Goal: Obtain resource: Download file/media

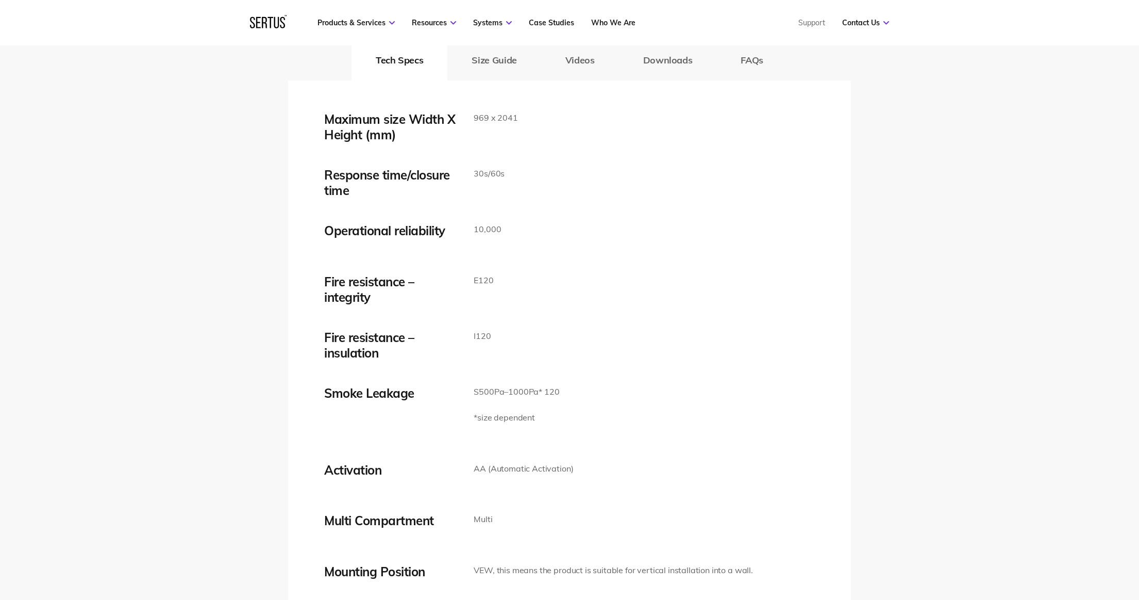
scroll to position [1618, 0]
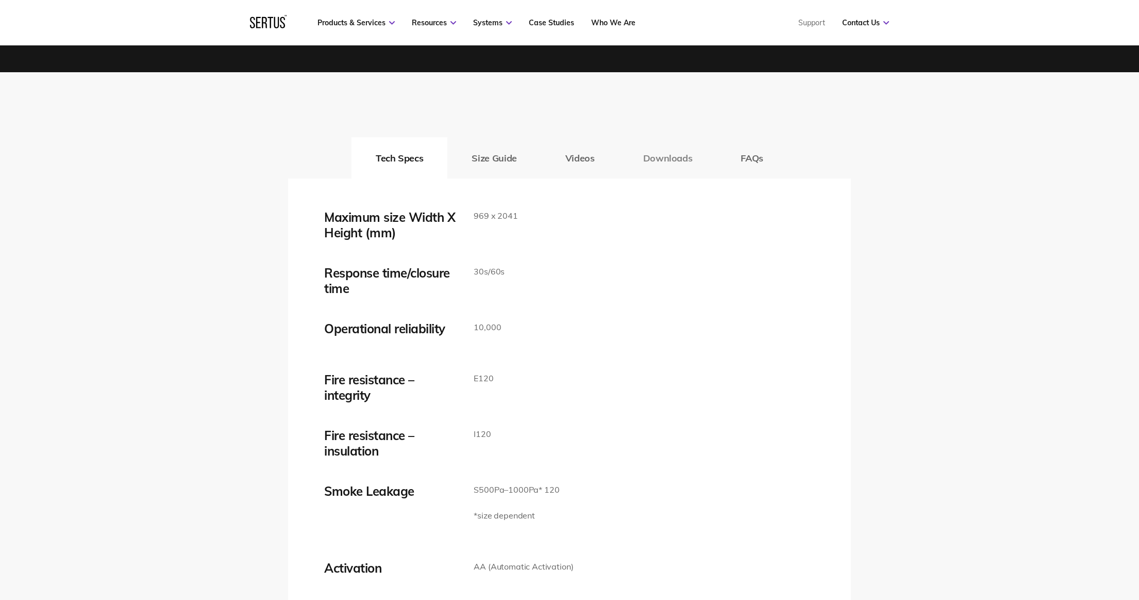
click at [651, 157] on button "Downloads" at bounding box center [668, 157] width 98 height 41
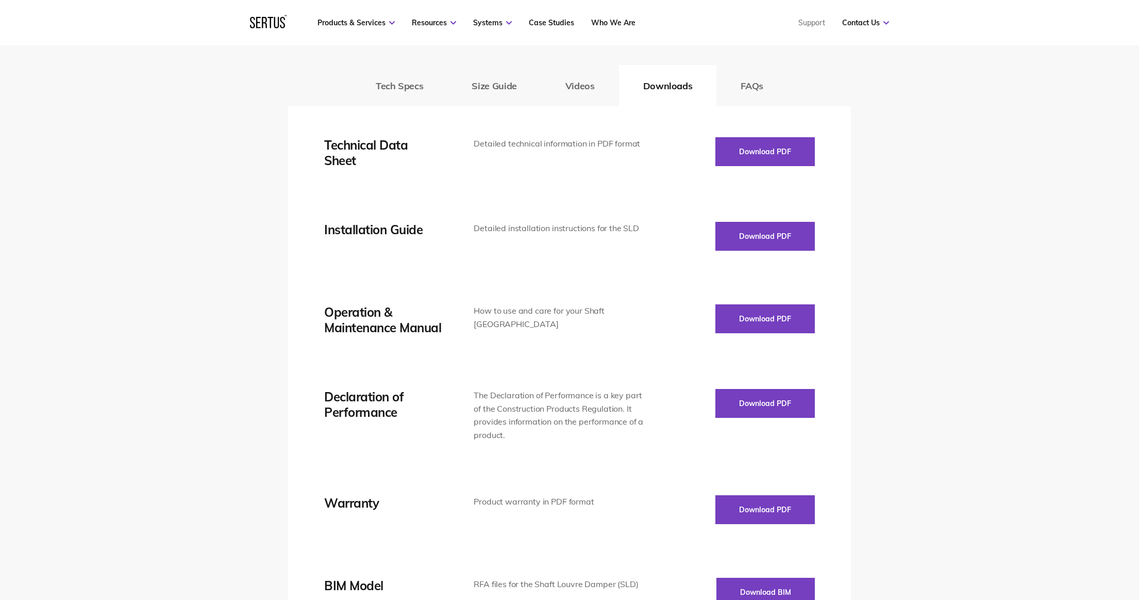
scroll to position [1691, 0]
click at [757, 152] on button "Download PDF" at bounding box center [766, 151] width 100 height 29
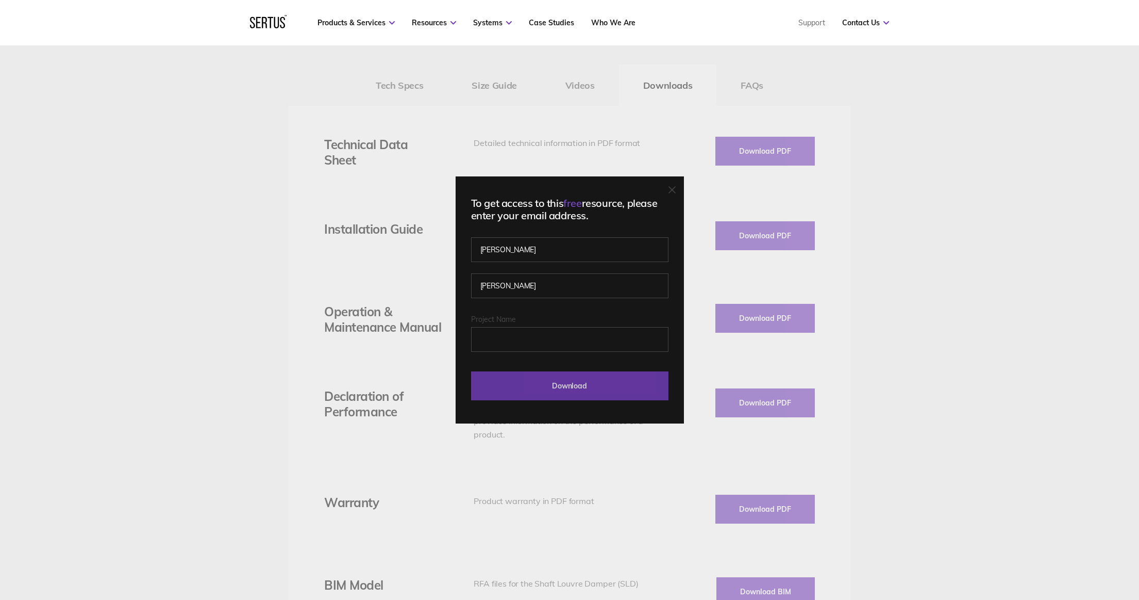
click at [564, 387] on input "Download" at bounding box center [569, 385] width 197 height 29
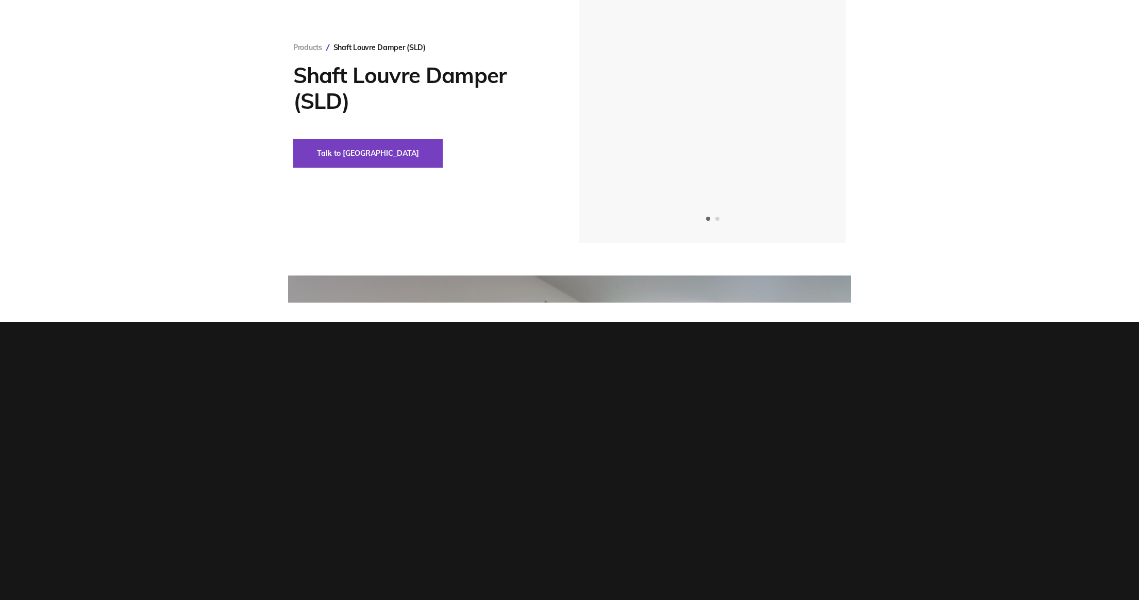
scroll to position [0, 0]
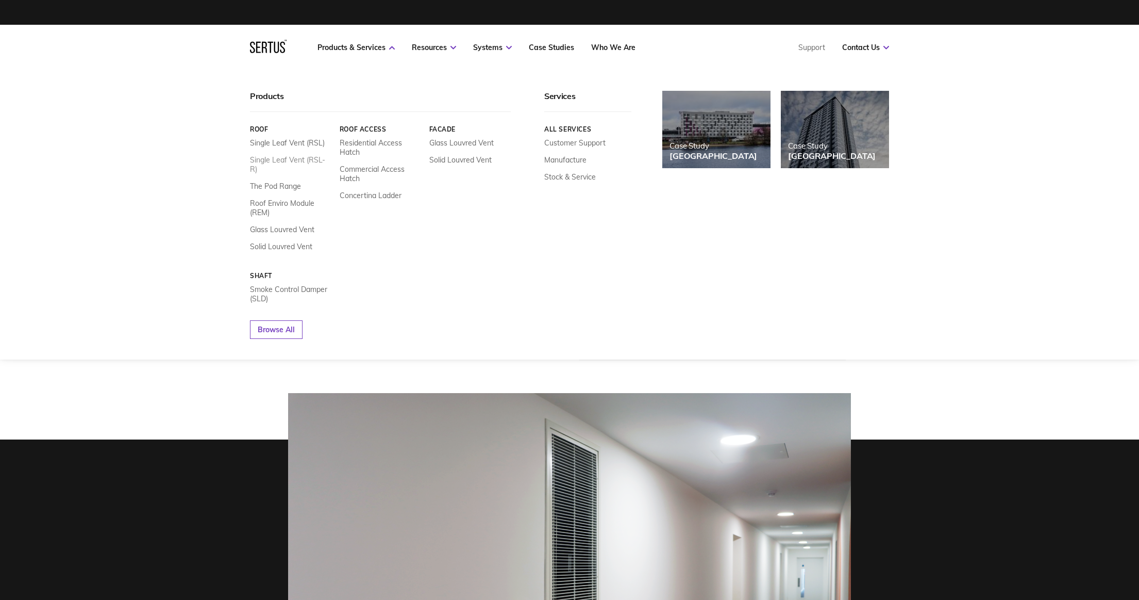
click at [296, 159] on link "Single Leaf Vent (RSL-R)" at bounding box center [291, 164] width 82 height 19
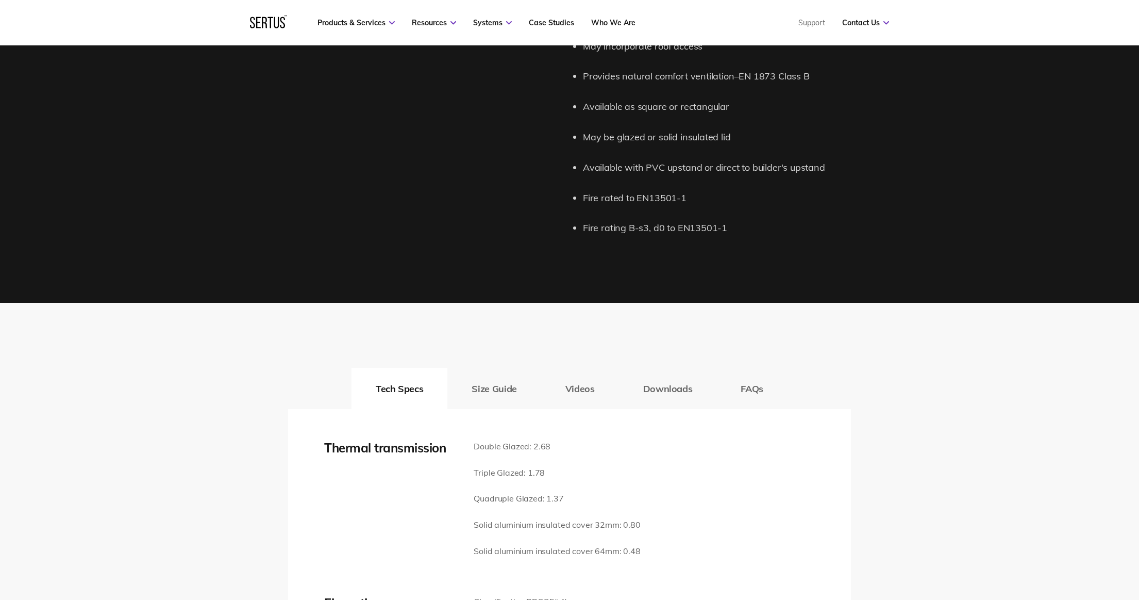
scroll to position [1201, 0]
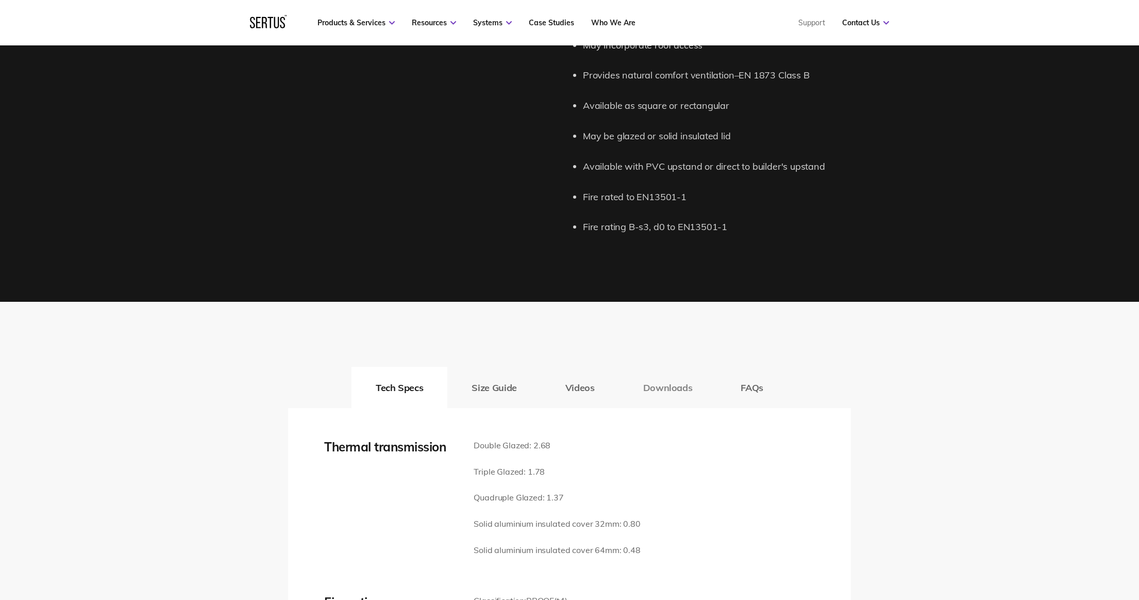
click at [663, 384] on button "Downloads" at bounding box center [668, 387] width 98 height 41
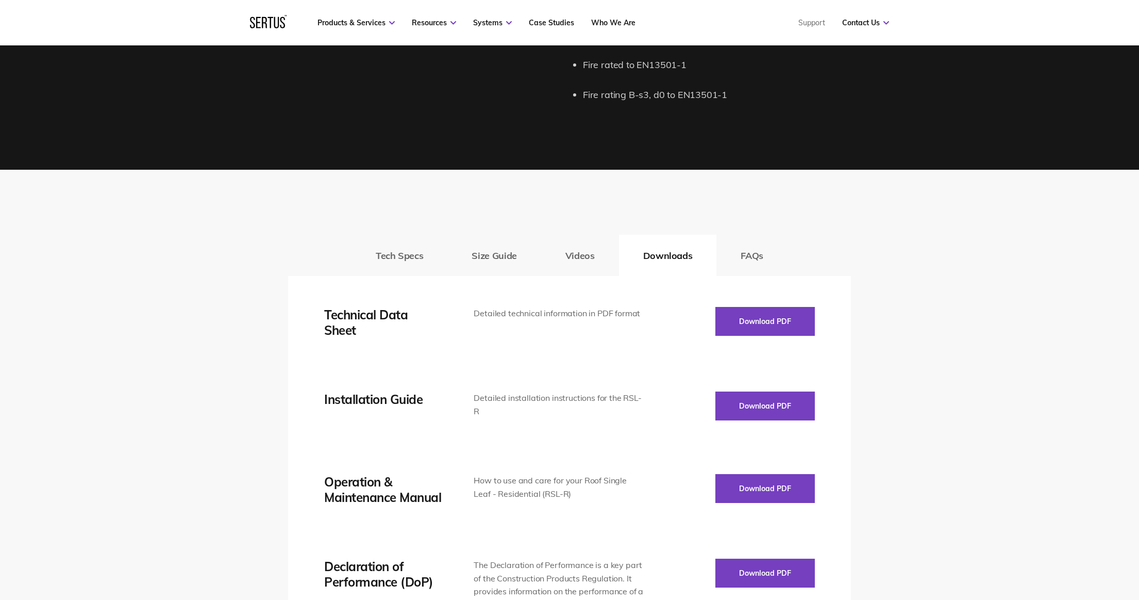
scroll to position [1334, 0]
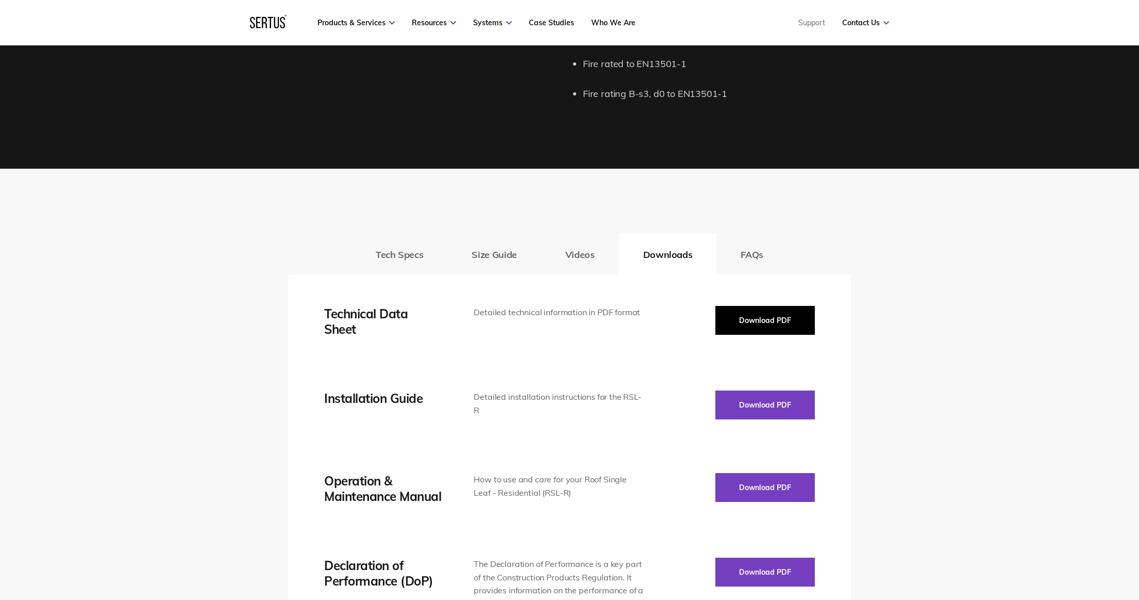
click at [748, 322] on button "Download PDF" at bounding box center [766, 320] width 100 height 29
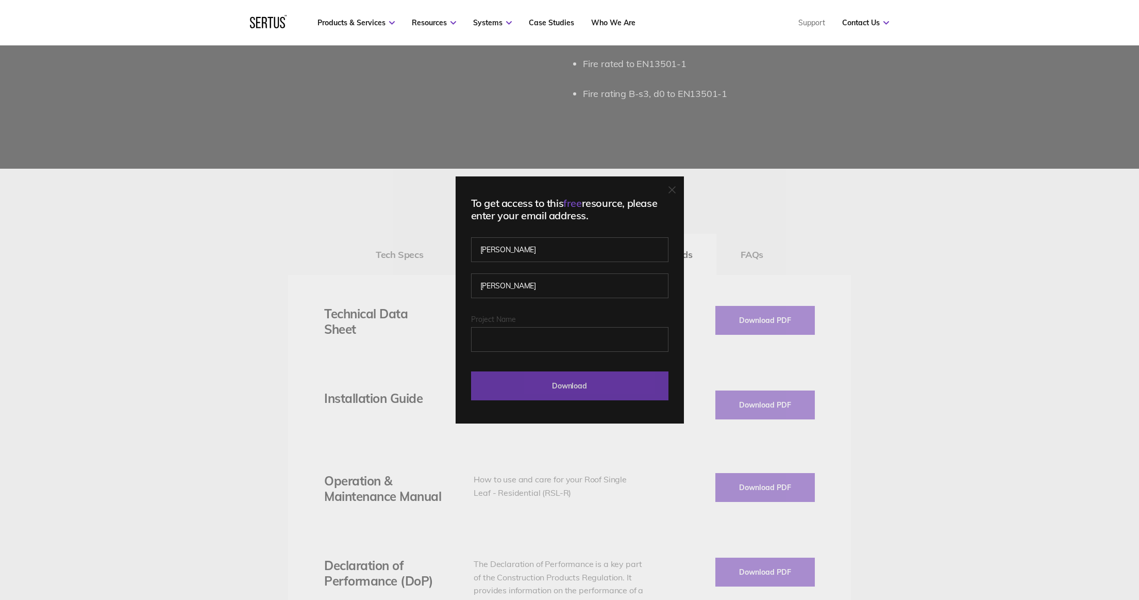
click at [571, 385] on input "Download" at bounding box center [569, 385] width 197 height 29
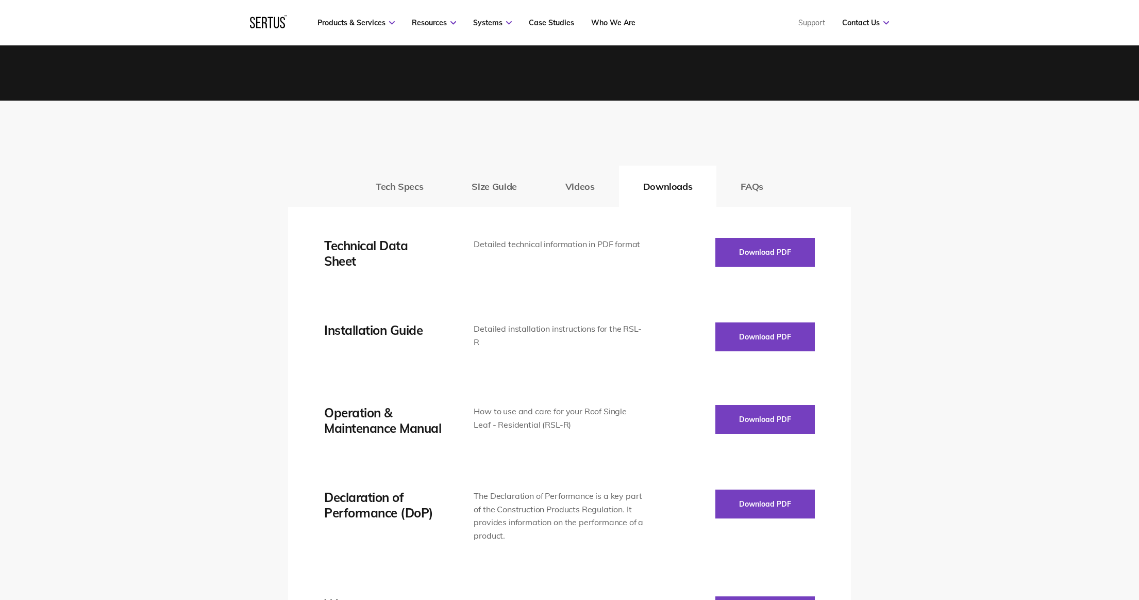
scroll to position [1404, 0]
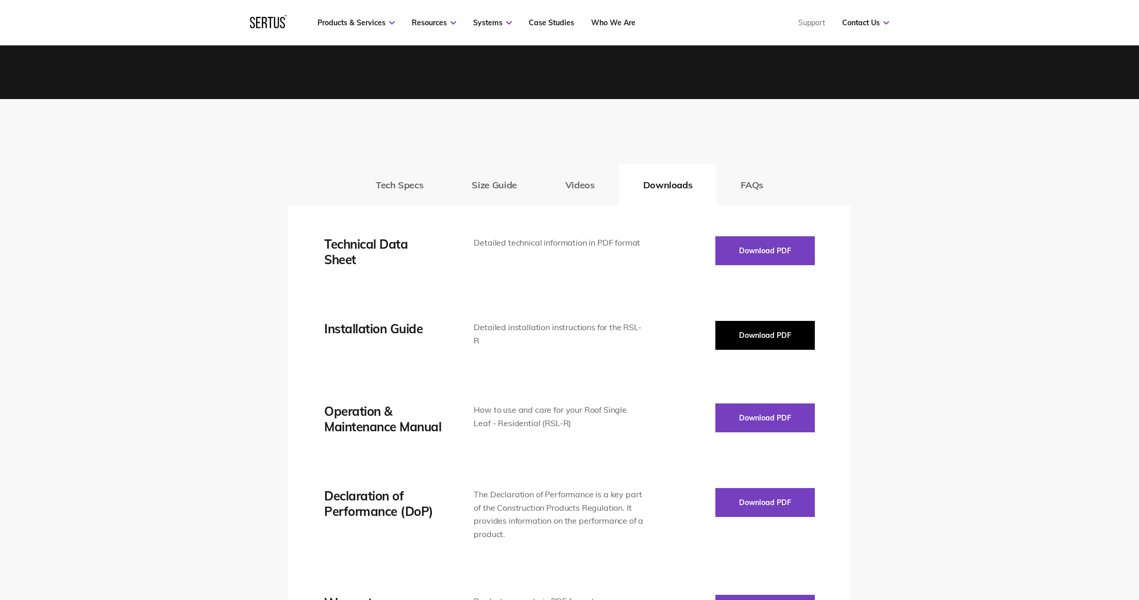
click at [760, 333] on button "Download PDF" at bounding box center [766, 335] width 100 height 29
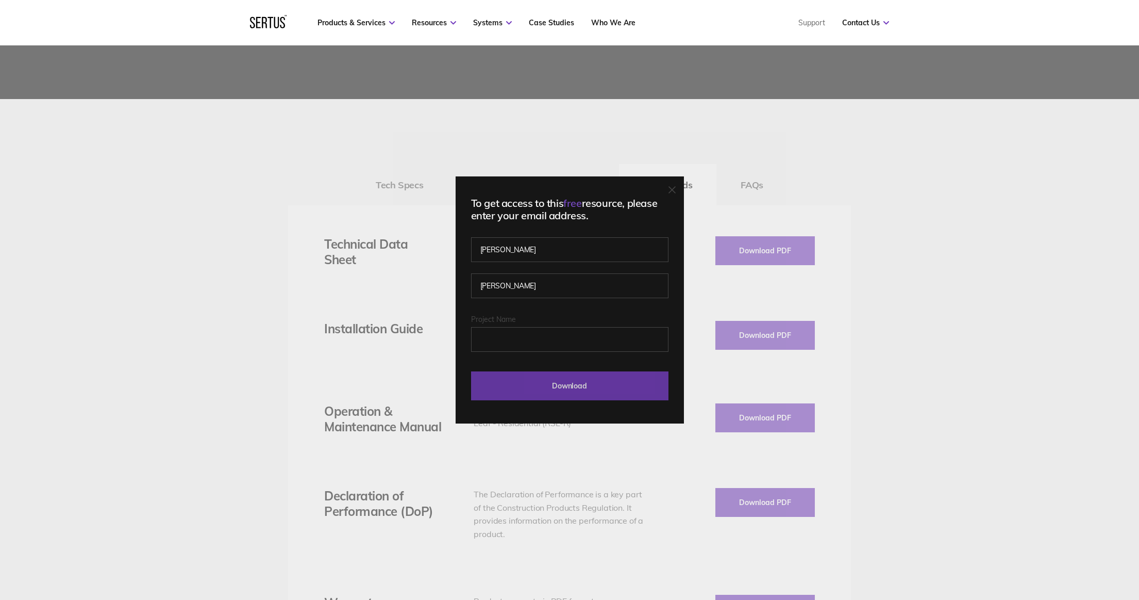
click at [578, 387] on input "Download" at bounding box center [569, 385] width 197 height 29
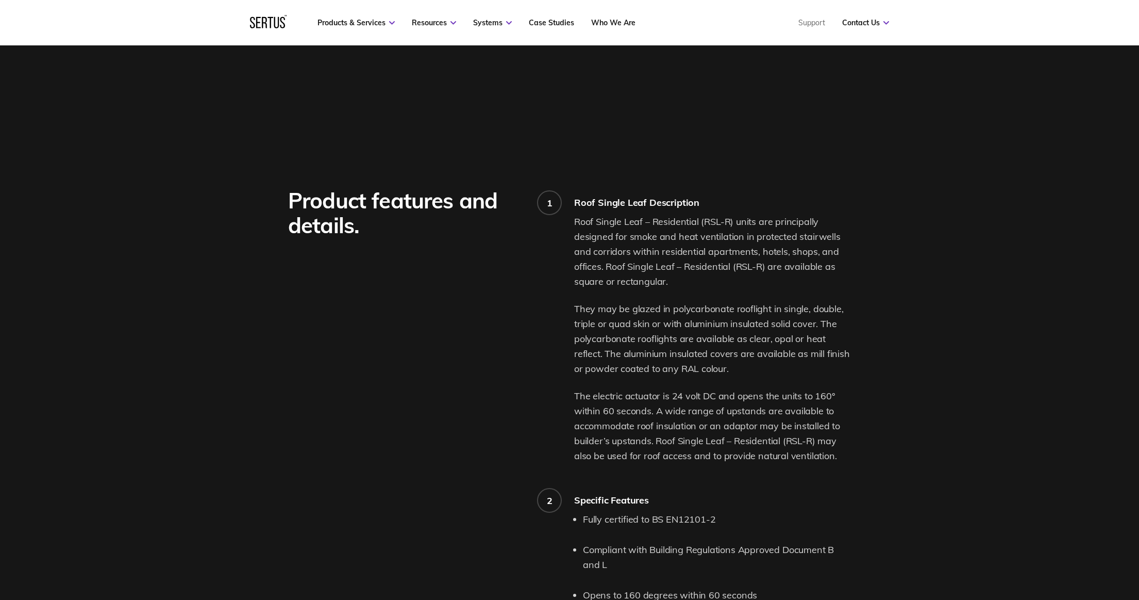
scroll to position [0, 0]
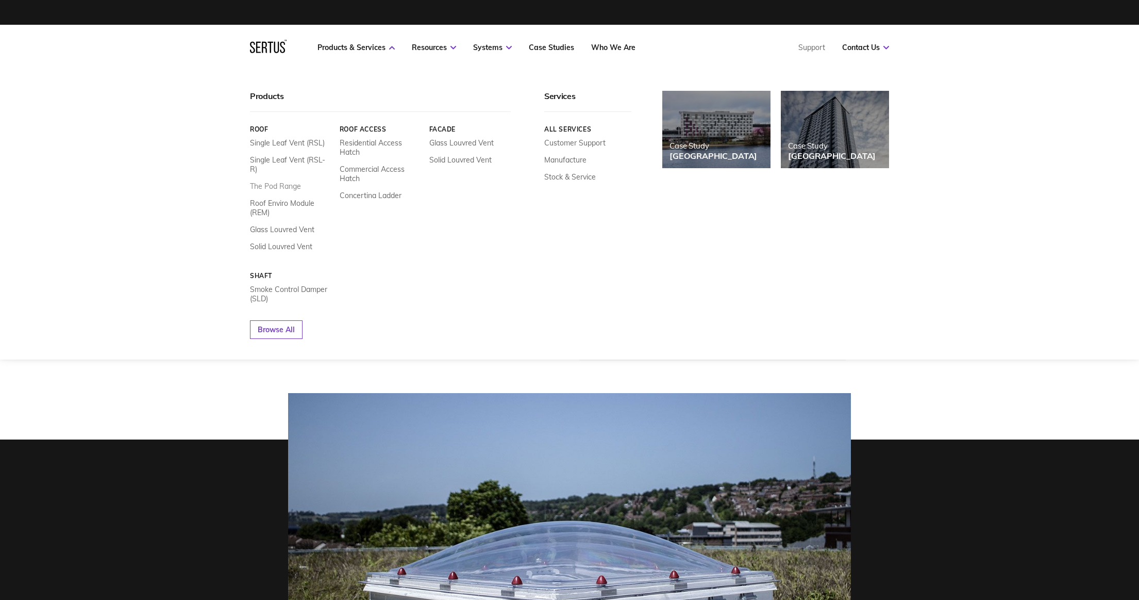
click at [272, 181] on link "The Pod Range" at bounding box center [275, 185] width 51 height 9
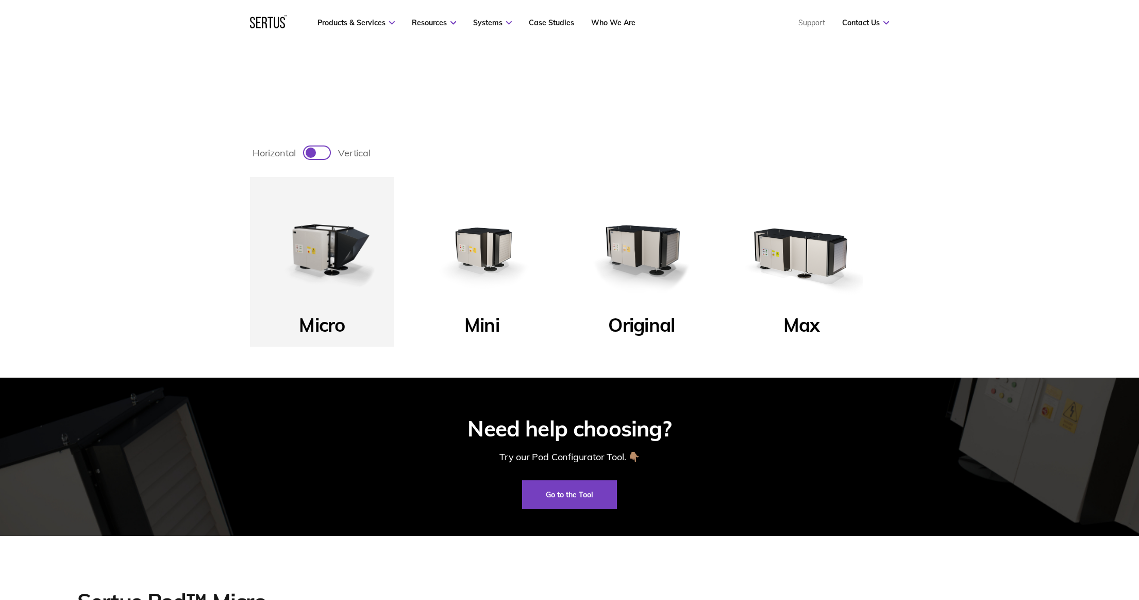
scroll to position [522, 0]
